Goal: Find specific page/section: Find specific page/section

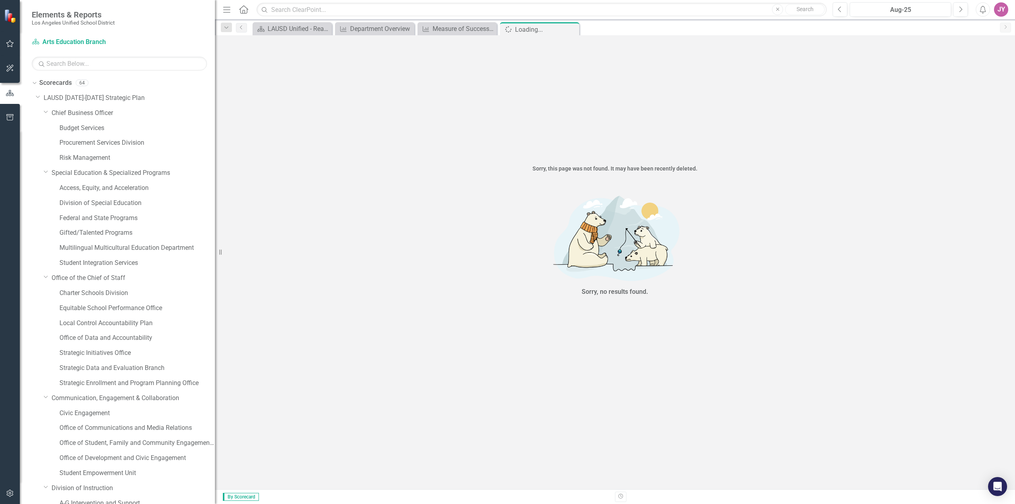
scroll to position [602, 0]
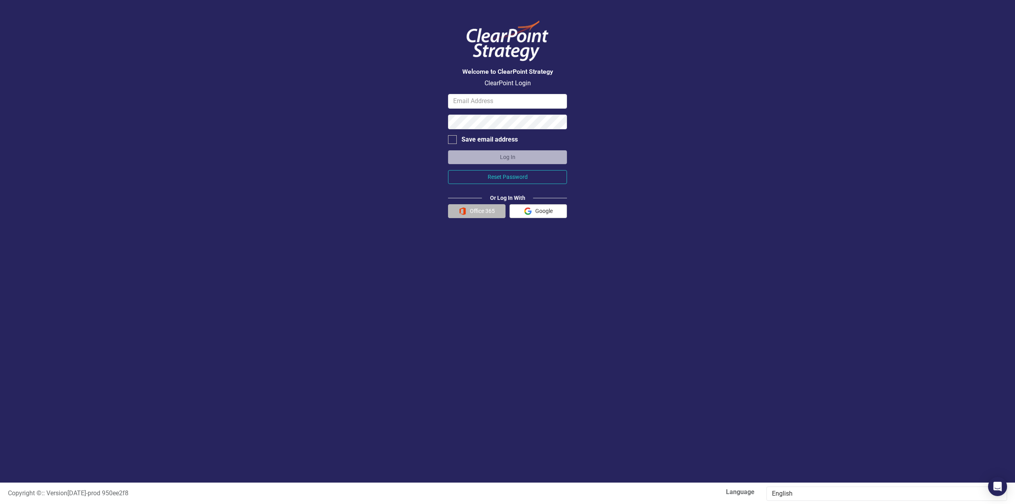
click at [489, 209] on button "Office 365" at bounding box center [476, 211] width 57 height 14
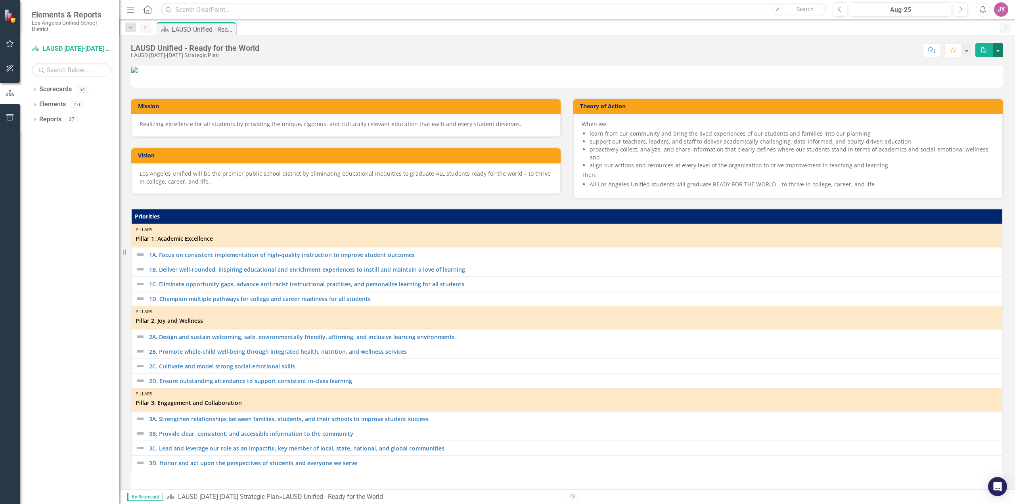
click at [995, 50] on button "button" at bounding box center [998, 50] width 10 height 14
click at [824, 50] on div "Score: N/A Aug-25 Completed Comment Favorite PDF" at bounding box center [633, 49] width 740 height 13
click at [69, 48] on link "Scorecard LAUSD 2022-2026 Strategic Plan" at bounding box center [71, 48] width 79 height 9
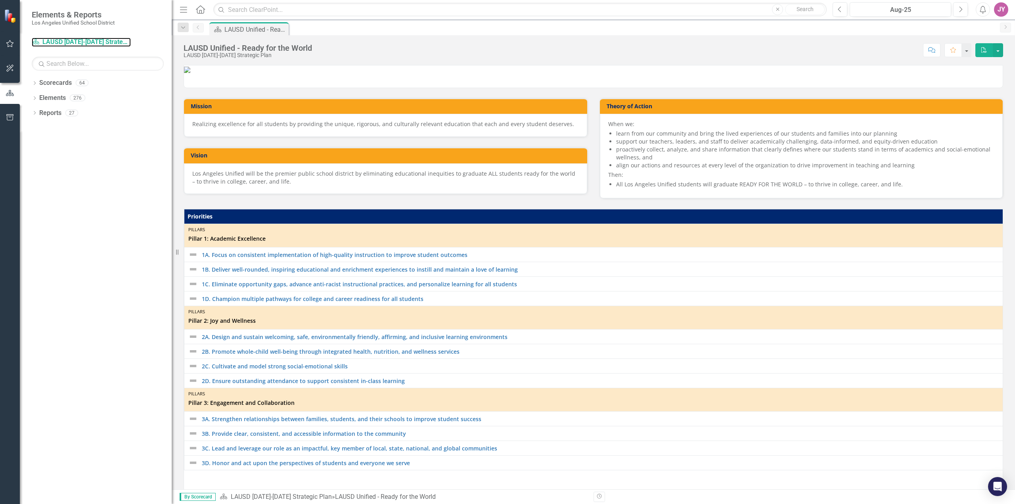
drag, startPoint x: 119, startPoint y: 108, endPoint x: 172, endPoint y: 113, distance: 53.0
click at [172, 113] on div "Resize" at bounding box center [175, 252] width 6 height 504
click at [83, 41] on link "Scorecard LAUSD 2022-2026 Strategic Plan" at bounding box center [81, 42] width 99 height 9
click at [37, 107] on div "Dropdown Reports 27" at bounding box center [102, 114] width 140 height 15
click at [33, 113] on icon "Dropdown" at bounding box center [35, 113] width 6 height 4
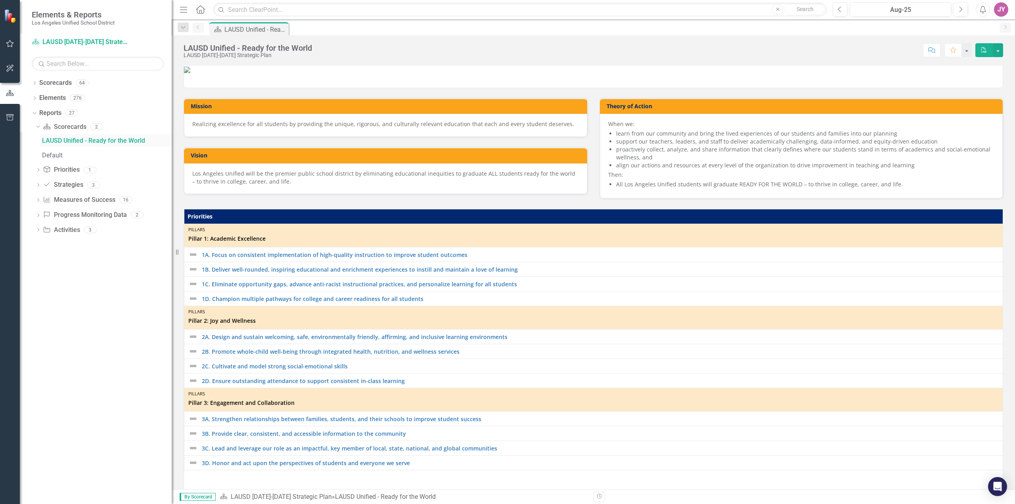
click at [88, 139] on div "LAUSD Unified - Ready for the World" at bounding box center [107, 140] width 130 height 7
click at [38, 186] on icon "Dropdown" at bounding box center [38, 186] width 6 height 4
click at [94, 184] on div "Department Report" at bounding box center [107, 185] width 130 height 7
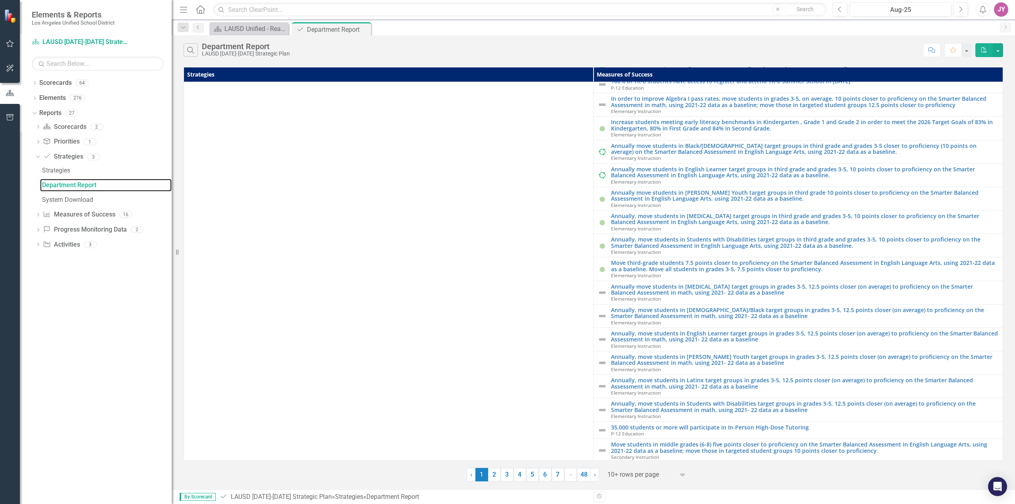
scroll to position [271, 0]
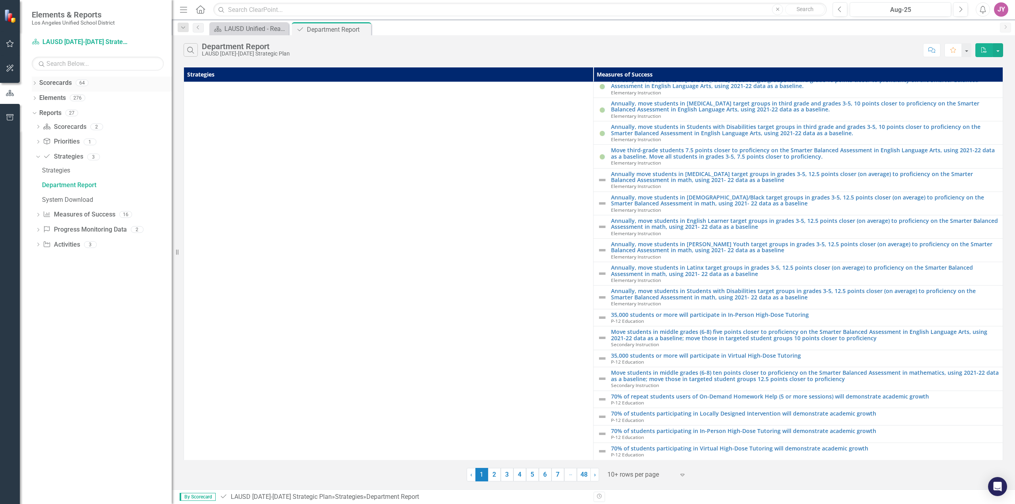
click at [33, 84] on icon "Dropdown" at bounding box center [35, 84] width 6 height 4
click at [40, 98] on icon "Dropdown" at bounding box center [39, 97] width 6 height 5
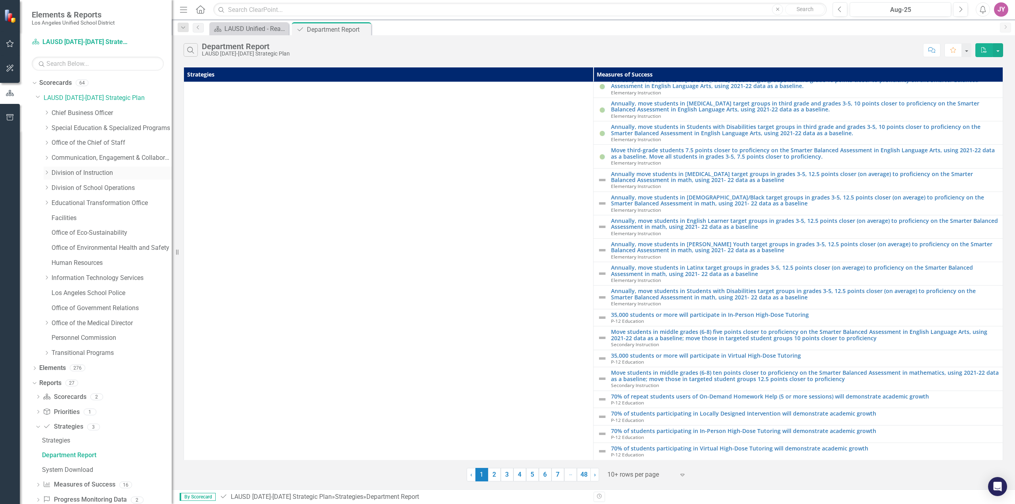
click at [96, 176] on link "Division of Instruction" at bounding box center [112, 173] width 120 height 9
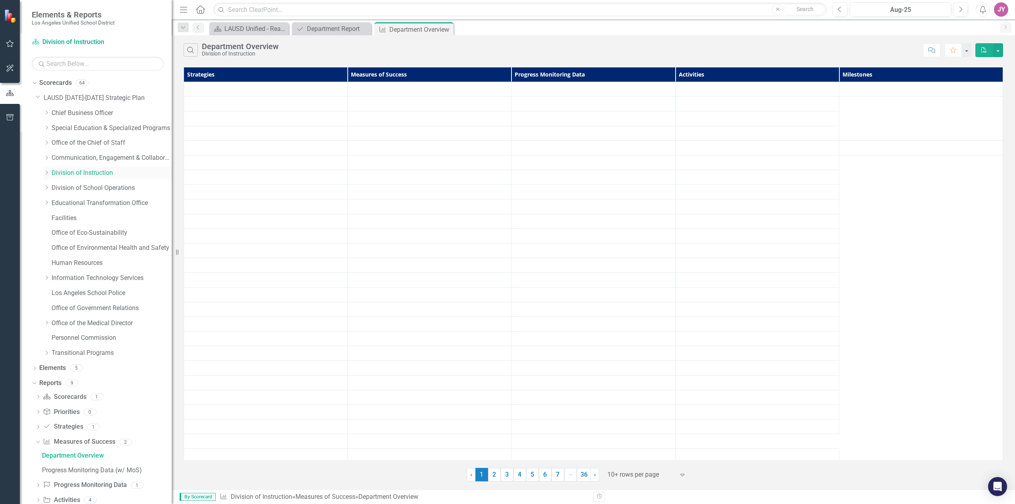
click at [46, 171] on icon "Dropdown" at bounding box center [47, 172] width 6 height 5
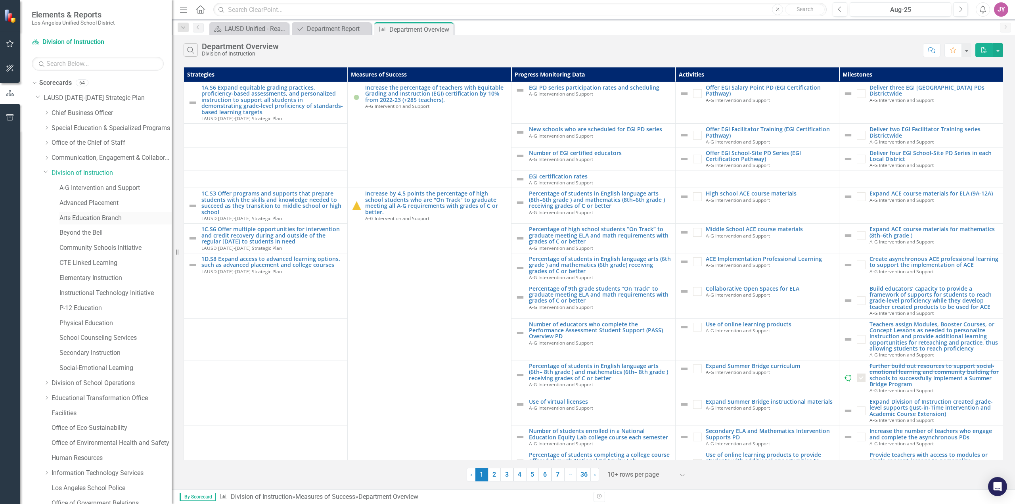
click at [100, 220] on link "Arts Education Branch" at bounding box center [115, 218] width 112 height 9
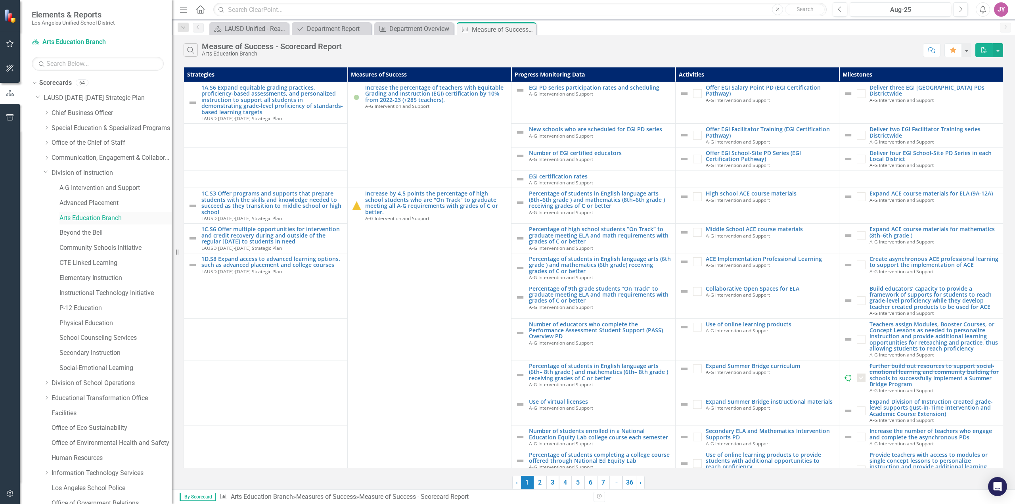
scroll to position [212, 0]
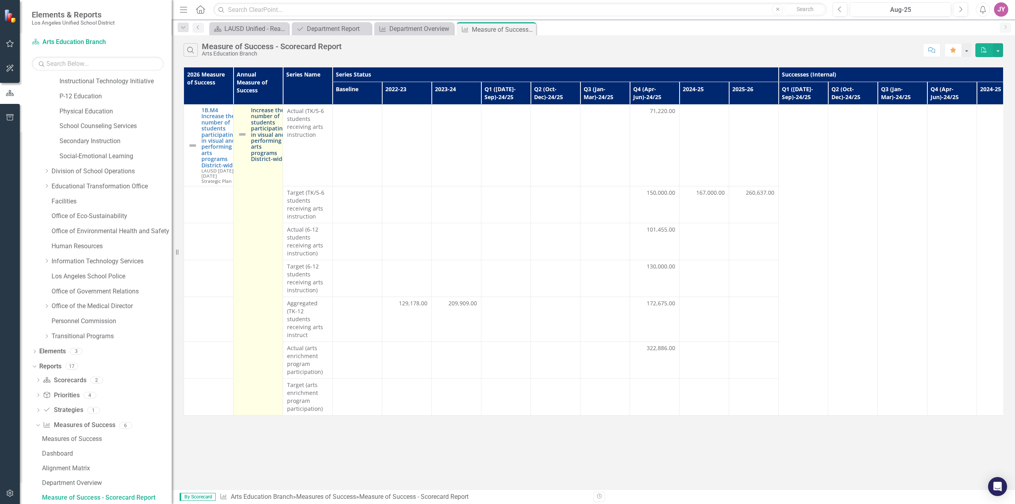
click at [272, 149] on link "Increase the number of students participating in visual and performing arts pro…" at bounding box center [268, 134] width 35 height 55
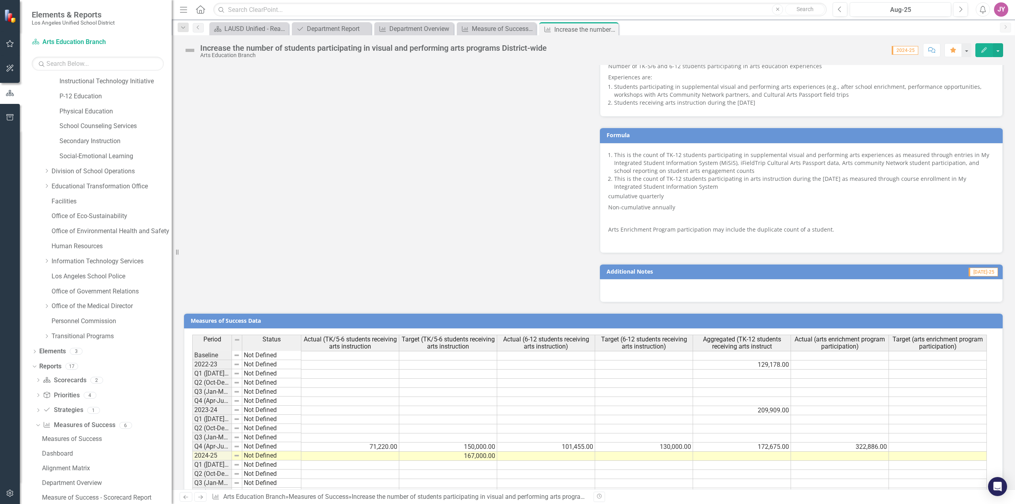
scroll to position [506, 0]
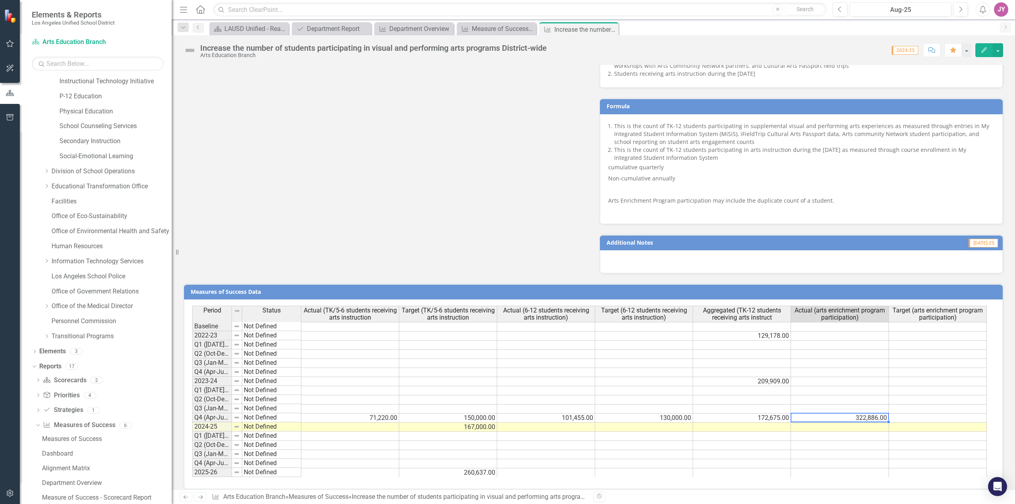
click at [851, 414] on td "322,886.00" at bounding box center [840, 418] width 98 height 9
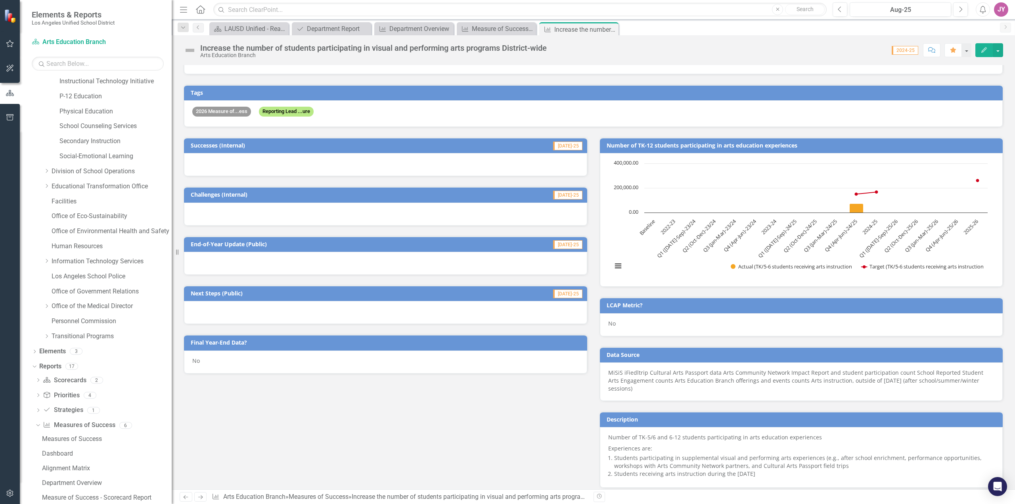
scroll to position [136, 0]
